Goal: Information Seeking & Learning: Learn about a topic

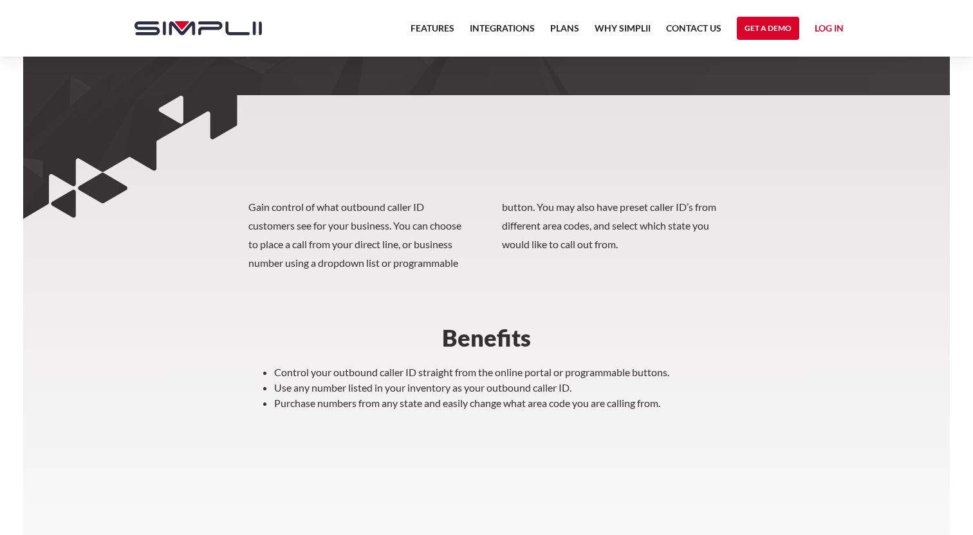
scroll to position [253, 0]
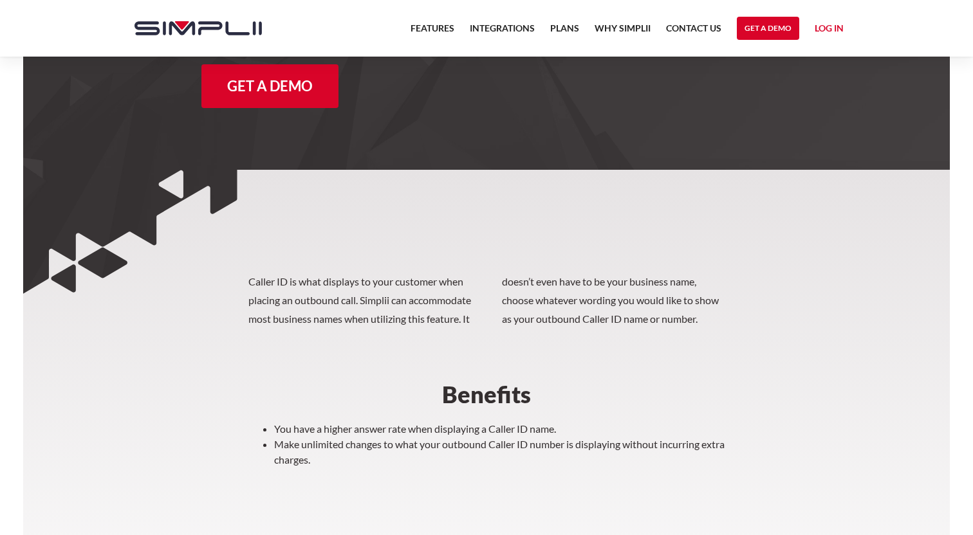
scroll to position [266, 0]
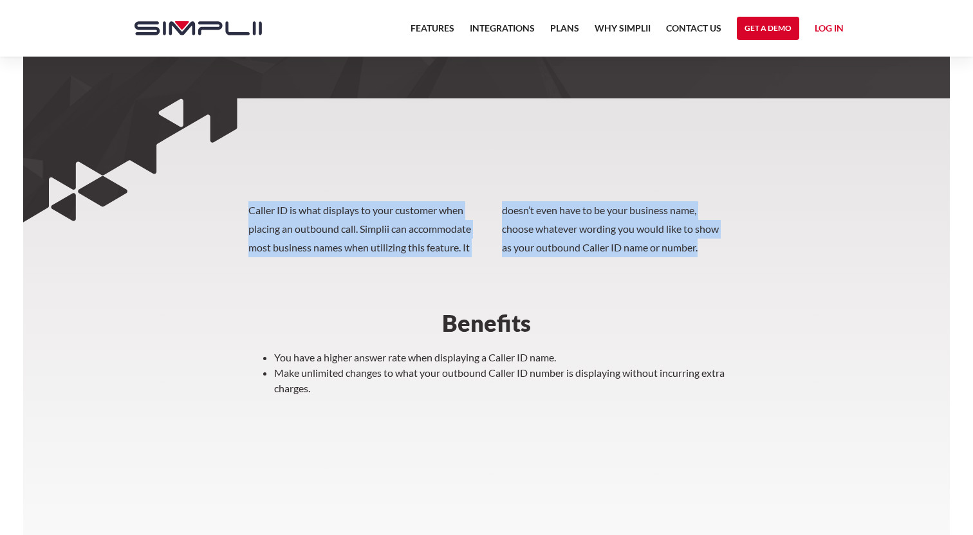
drag, startPoint x: 361, startPoint y: 205, endPoint x: 420, endPoint y: 305, distance: 115.6
click at [421, 305] on section "Caller ID is what displays to your customer when placing an outbound call. Simp…" at bounding box center [486, 338] width 926 height 481
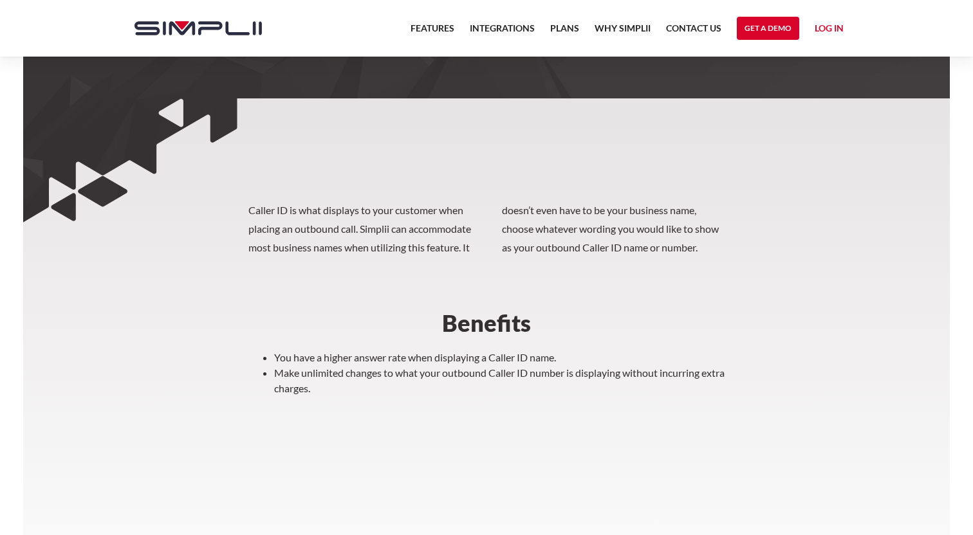
click at [420, 305] on section "Caller ID is what displays to your customer when placing an outbound call. Simp…" at bounding box center [486, 338] width 926 height 481
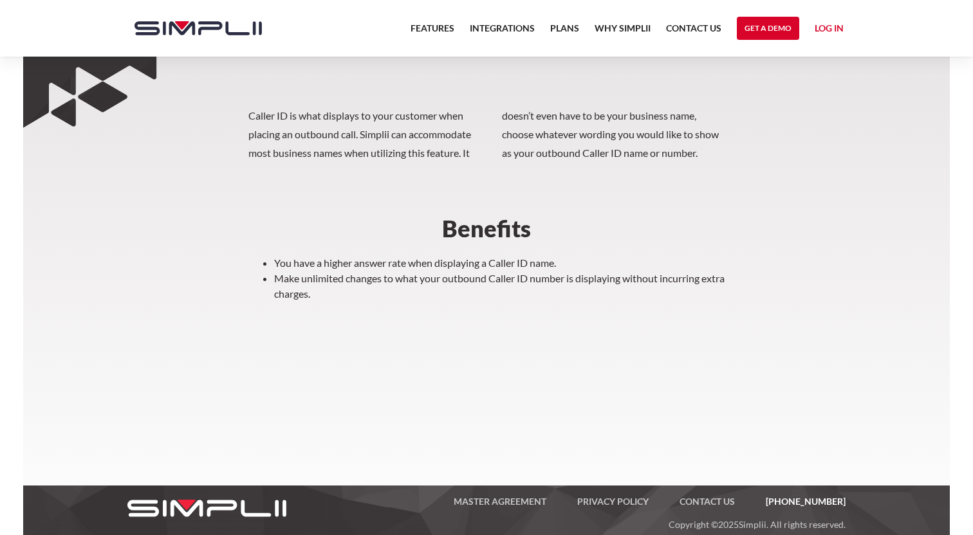
scroll to position [423, 0]
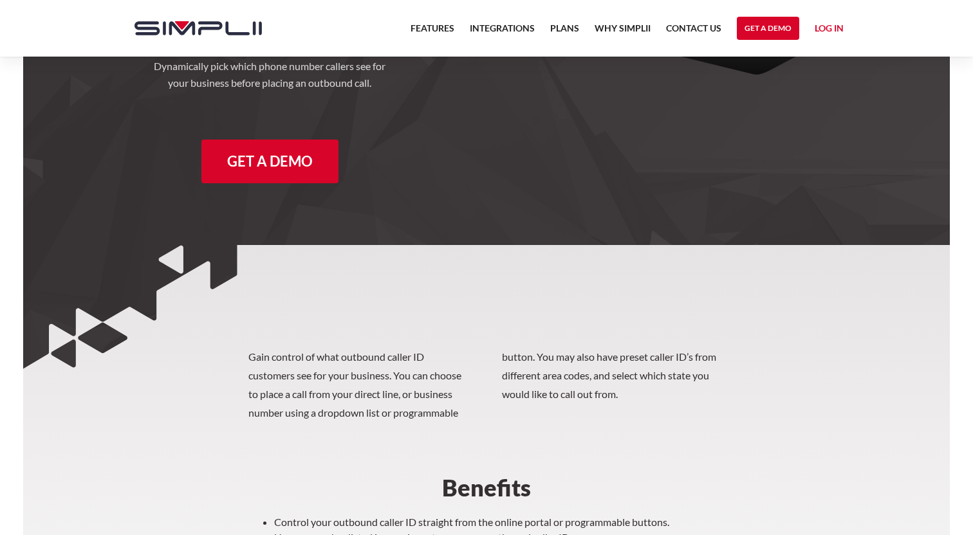
scroll to position [202, 0]
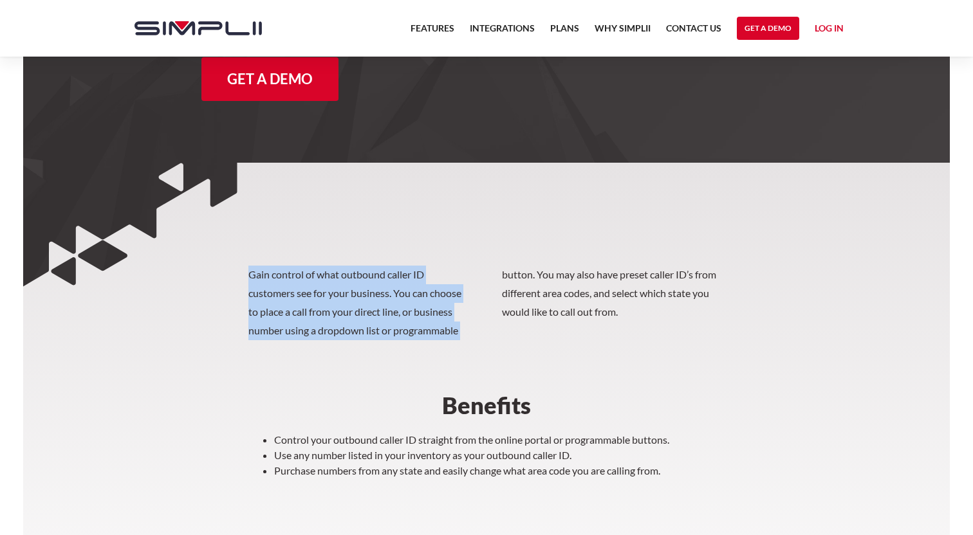
drag, startPoint x: 398, startPoint y: 242, endPoint x: 479, endPoint y: 334, distance: 122.6
click at [479, 335] on section "Gain control of what outbound caller ID customers see for your business. You ca…" at bounding box center [486, 413] width 926 height 500
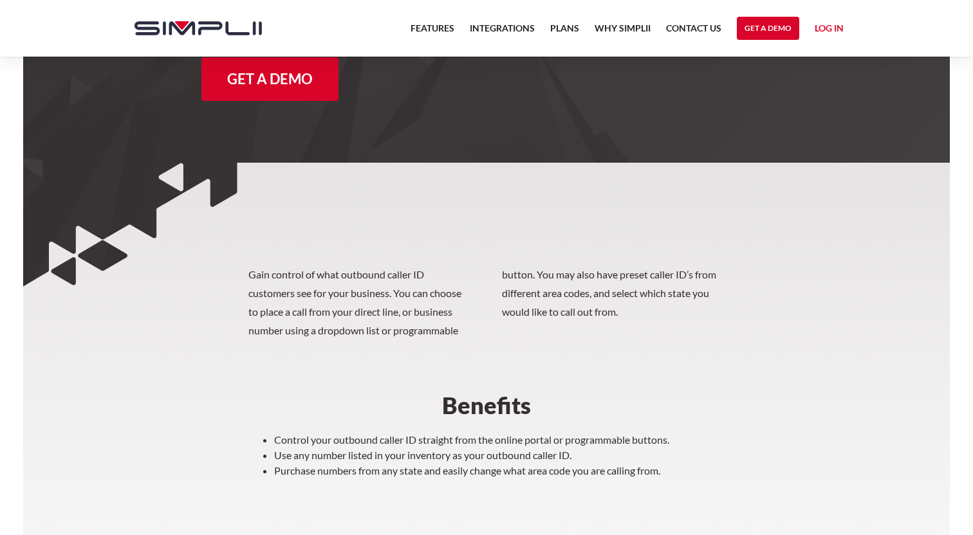
click at [479, 334] on p "Gain control of what outbound caller ID customers see for your business. You ca…" at bounding box center [486, 303] width 476 height 74
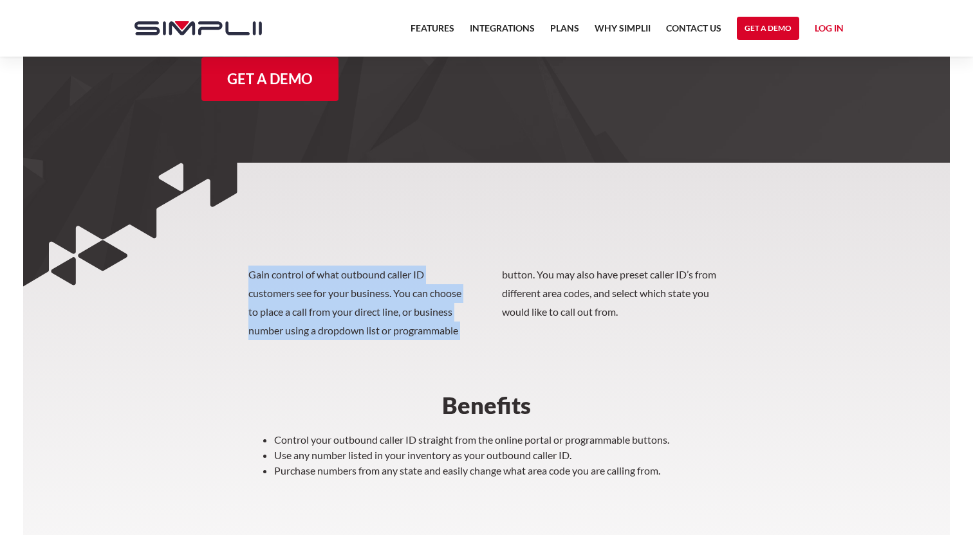
drag, startPoint x: 475, startPoint y: 334, endPoint x: 413, endPoint y: 257, distance: 98.8
click at [413, 257] on section "Gain control of what outbound caller ID customers see for your business. You ca…" at bounding box center [486, 413] width 926 height 500
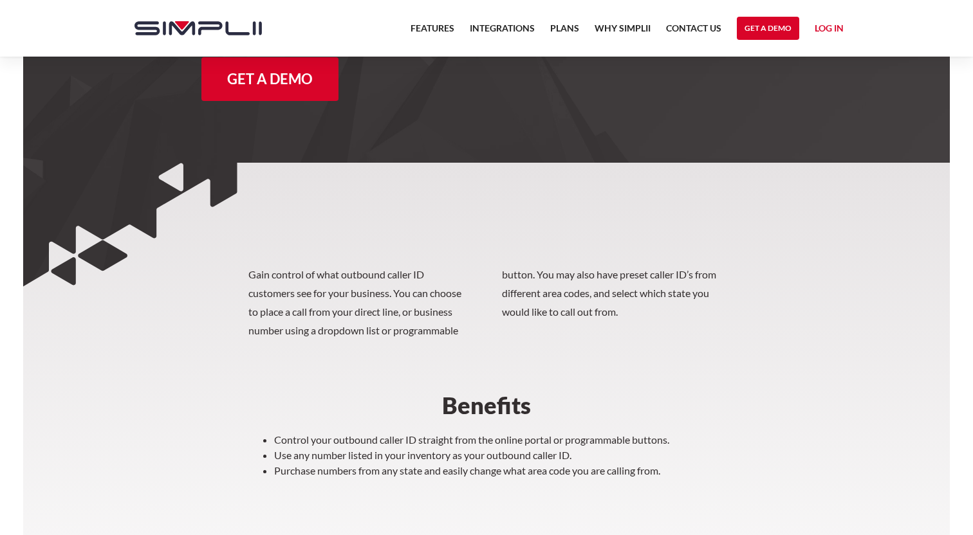
click at [413, 257] on section "Gain control of what outbound caller ID customers see for your business. You ca…" at bounding box center [486, 413] width 926 height 500
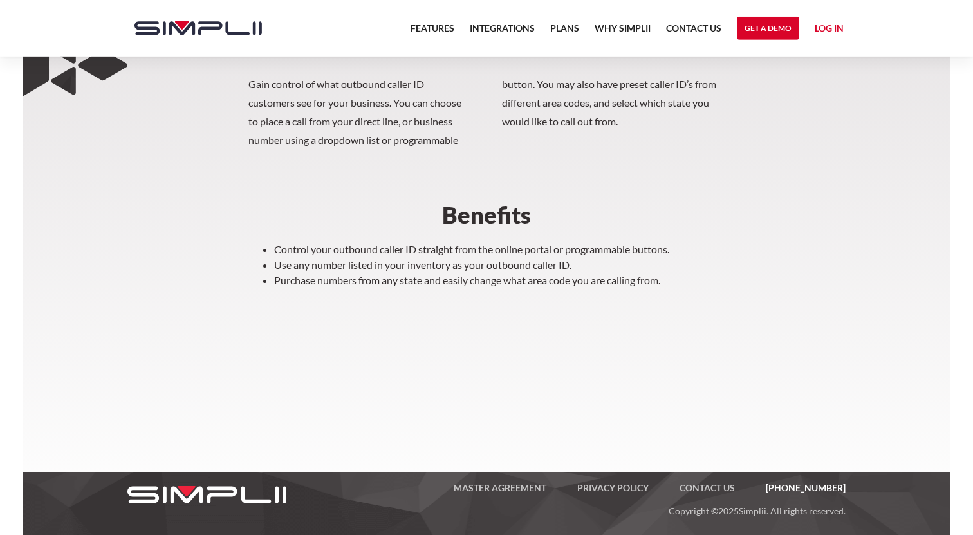
scroll to position [407, 0]
